Goal: Transaction & Acquisition: Complete application form

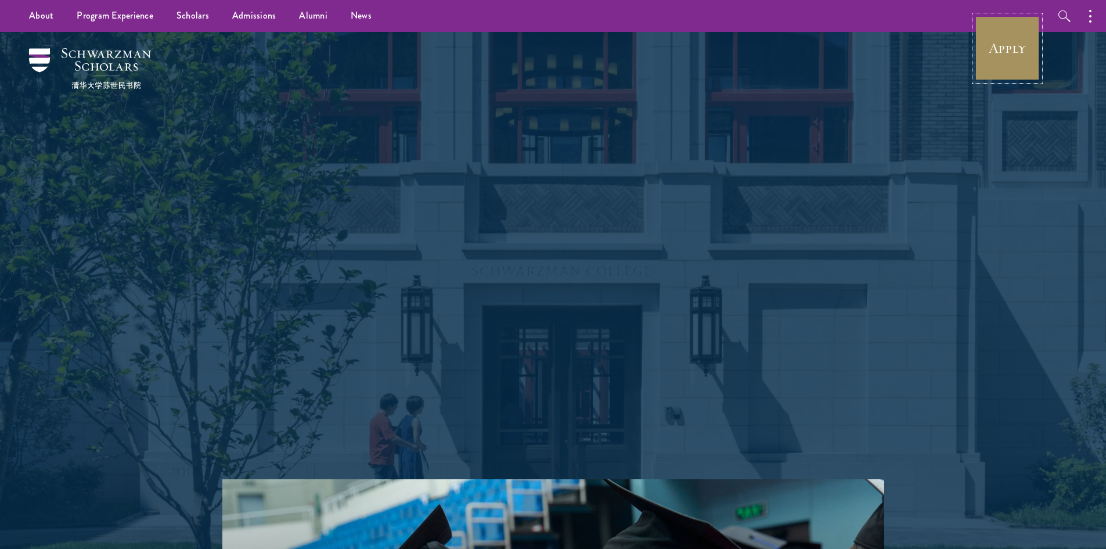
drag, startPoint x: 0, startPoint y: 0, endPoint x: 1022, endPoint y: 49, distance: 1022.9
click at [1022, 48] on link "Apply" at bounding box center [1007, 48] width 65 height 65
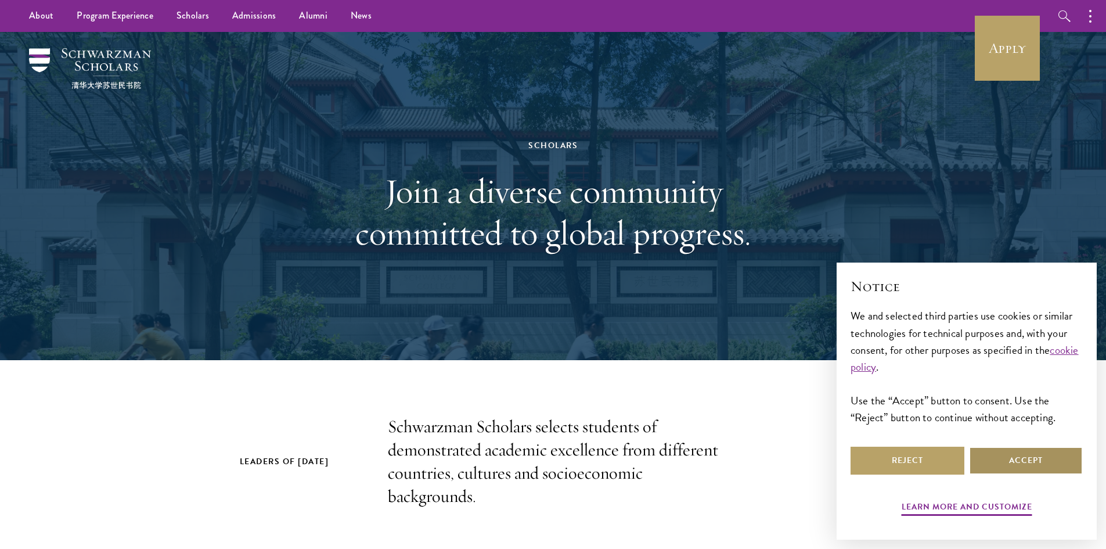
click at [1044, 459] on button "Accept" at bounding box center [1026, 461] width 114 height 28
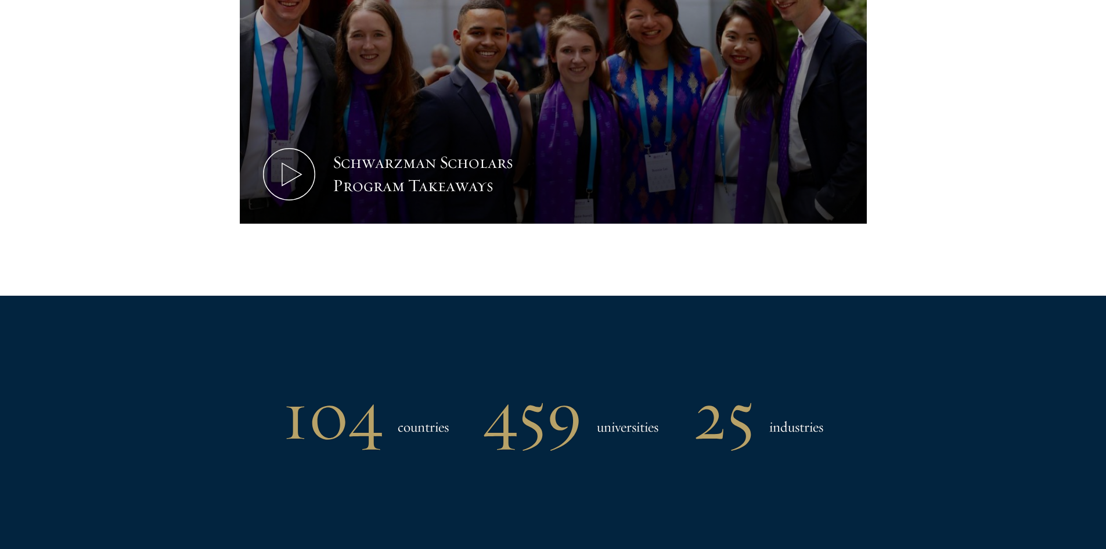
scroll to position [697, 0]
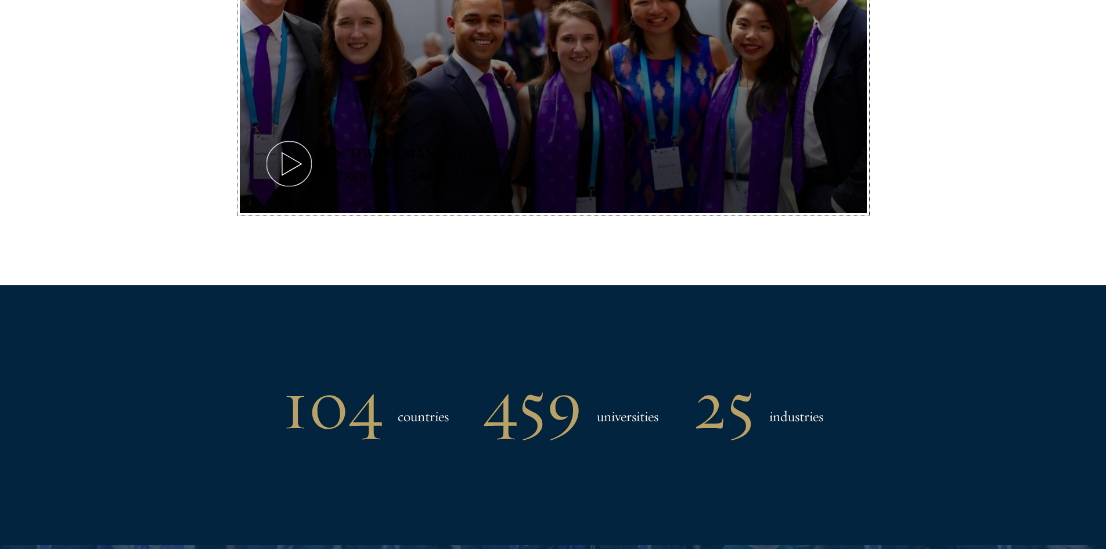
click at [293, 161] on icon at bounding box center [289, 164] width 52 height 52
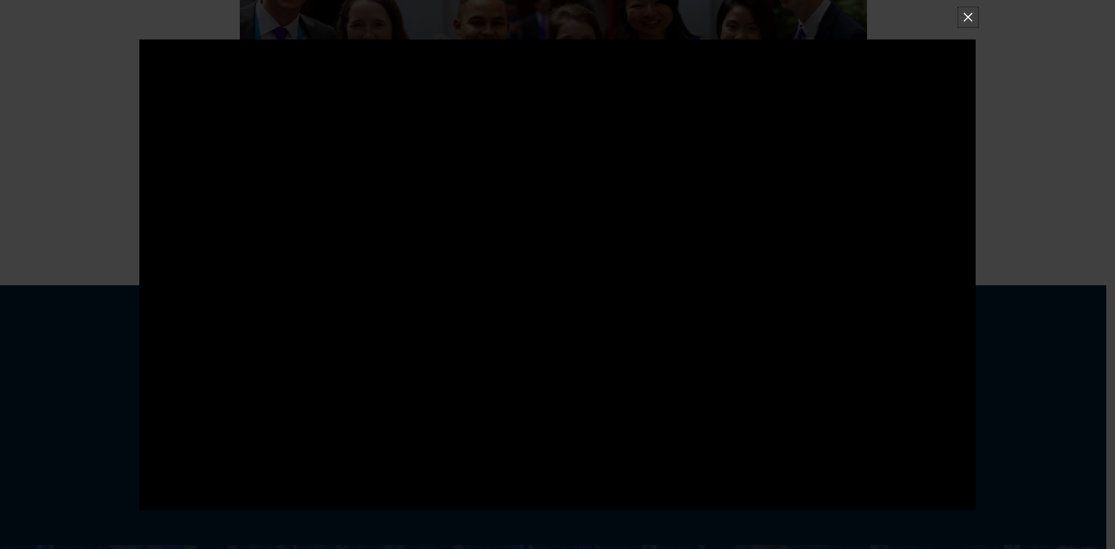
click at [970, 16] on button at bounding box center [968, 16] width 15 height 15
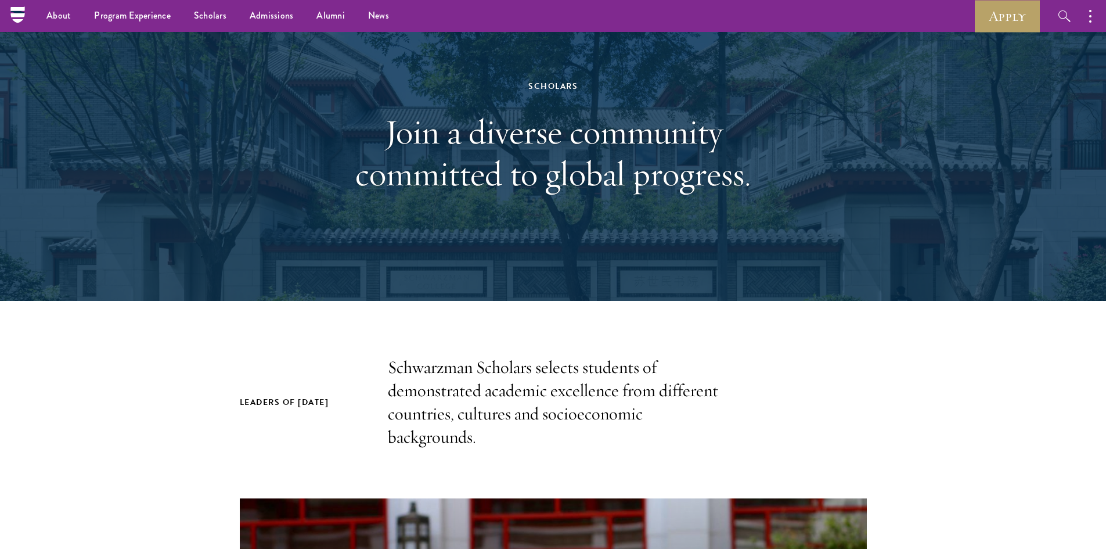
scroll to position [58, 0]
